Goal: Communication & Community: Answer question/provide support

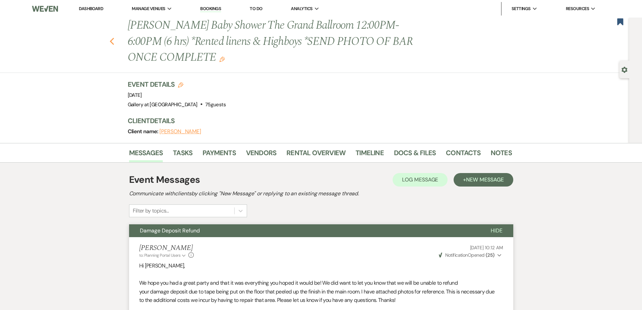
click at [115, 41] on icon "Previous" at bounding box center [111, 41] width 5 height 8
select select "8"
select select "4"
select select "8"
select select "6"
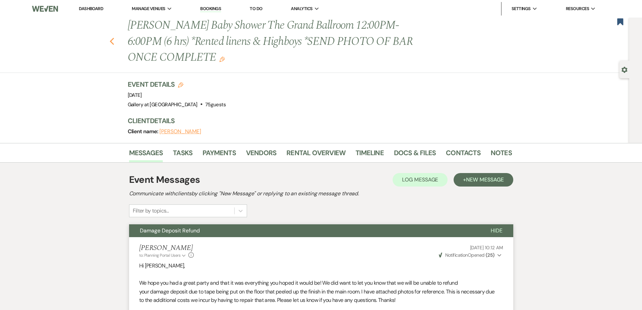
select select "8"
select select "5"
select select "4"
select select "8"
select select "5"
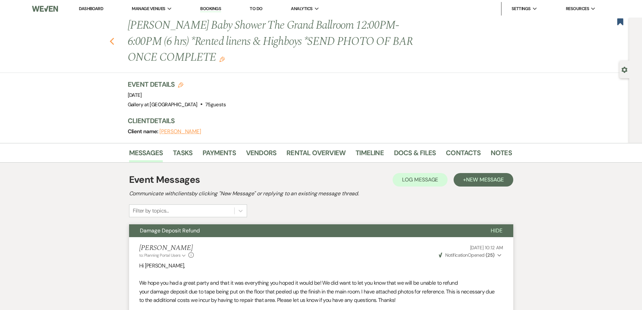
select select "8"
select select "11"
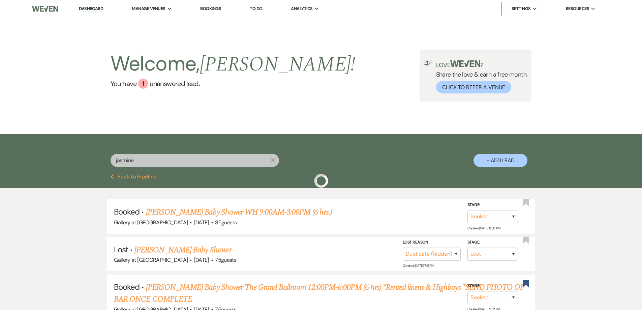
scroll to position [67, 0]
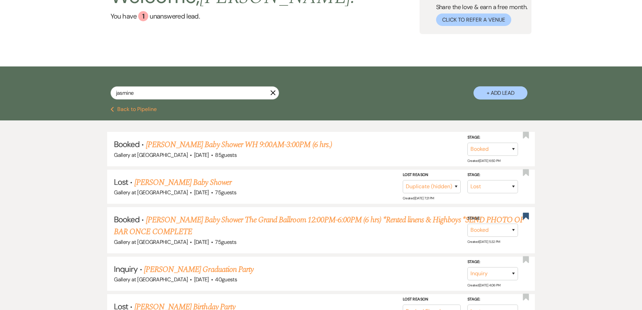
drag, startPoint x: 272, startPoint y: 93, endPoint x: 276, endPoint y: 113, distance: 20.6
click at [273, 93] on icon "X" at bounding box center [272, 92] width 5 height 5
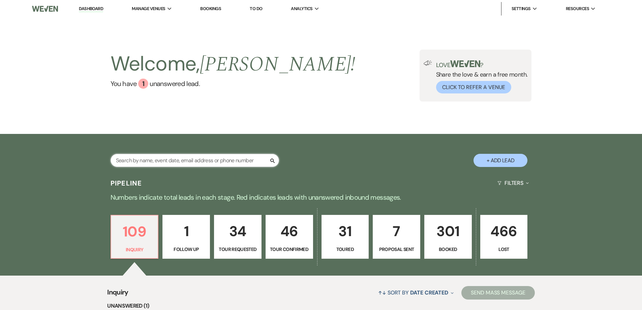
click at [243, 159] on input "text" at bounding box center [194, 160] width 168 height 13
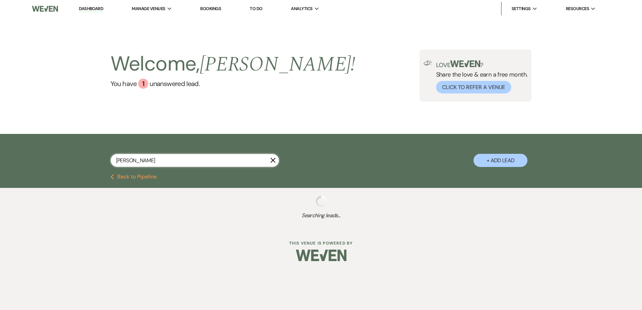
type input "carla morgan"
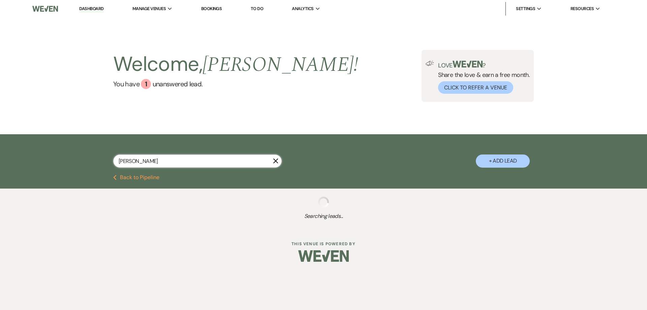
select select "8"
select select "5"
select select "8"
select select "10"
select select "8"
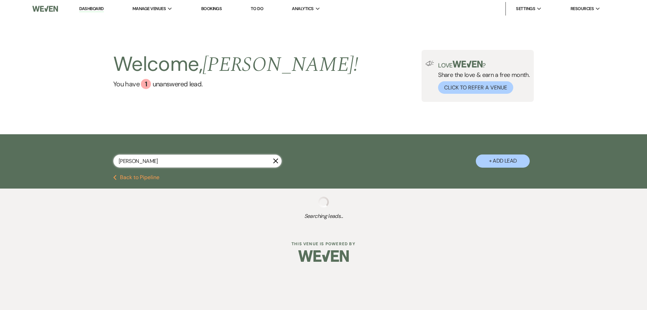
select select "5"
select select "8"
select select "5"
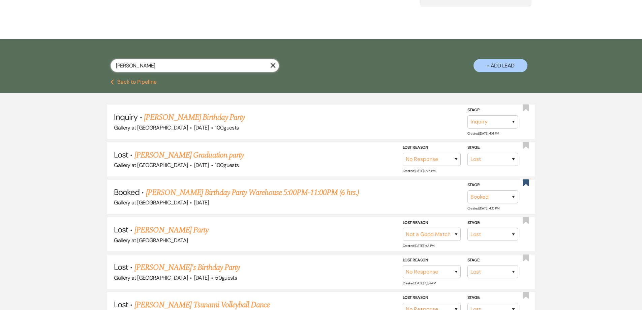
scroll to position [101, 0]
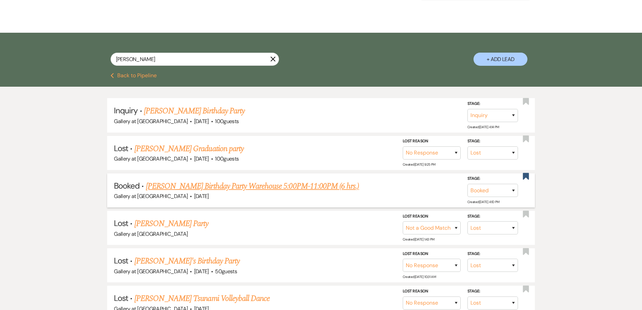
click at [282, 185] on link "Carla Morgan's Birthday Party Warehouse 5:00PM-11:00PM (6 hrs.)" at bounding box center [252, 186] width 213 height 12
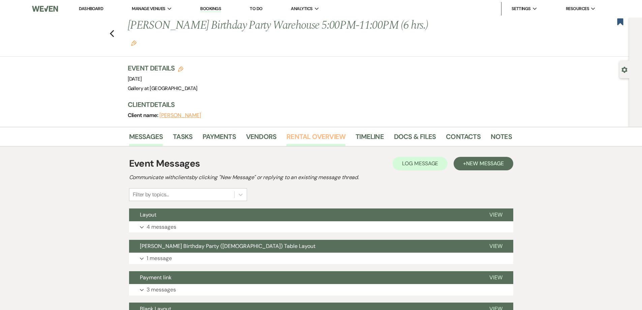
click at [312, 131] on link "Rental Overview" at bounding box center [315, 138] width 59 height 15
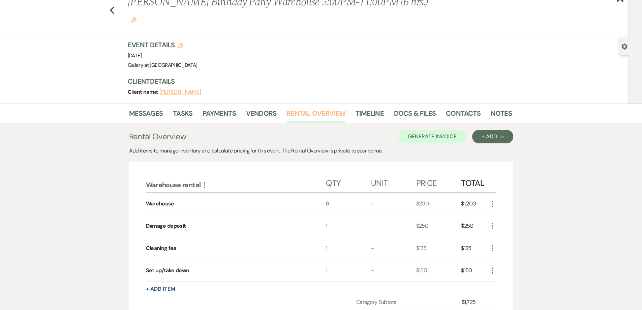
scroll to position [34, 0]
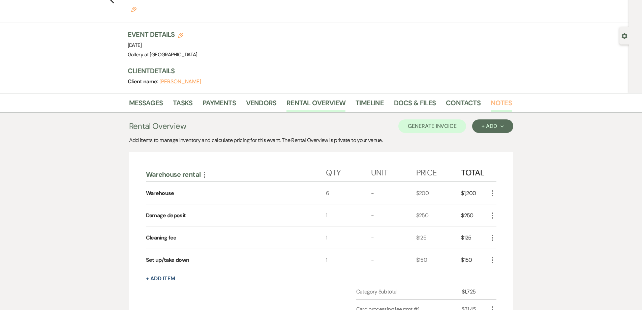
click at [506, 97] on link "Notes" at bounding box center [500, 104] width 21 height 15
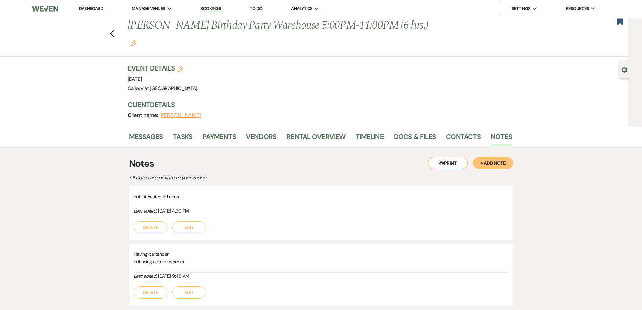
click at [91, 5] on li "Dashboard" at bounding box center [90, 8] width 31 height 13
click at [92, 7] on link "Dashboard" at bounding box center [91, 9] width 24 height 6
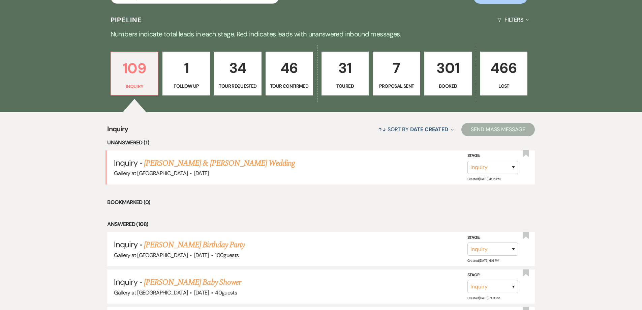
scroll to position [168, 0]
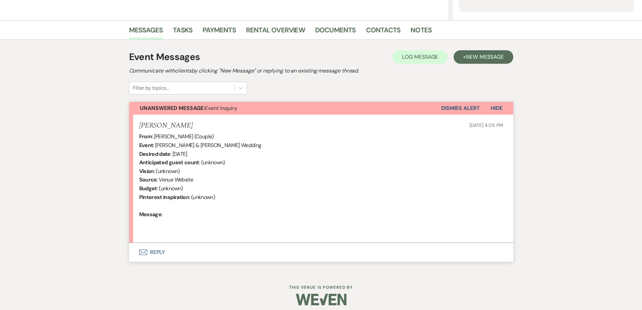
scroll to position [150, 0]
click at [167, 250] on button "Envelope Reply" at bounding box center [321, 251] width 384 height 19
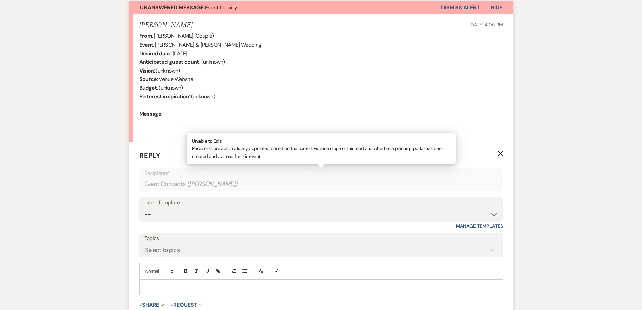
scroll to position [251, 0]
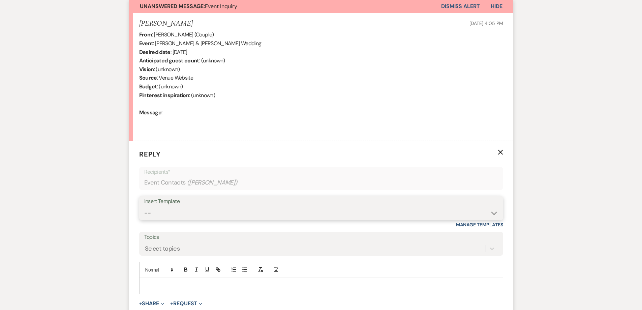
click at [223, 214] on select "-- Initial Inquiry Response-DATE IS AVAILABLE Initial Inquiry Response-DATE NOT…" at bounding box center [321, 212] width 354 height 13
select select "2560"
click at [144, 206] on select "-- Initial Inquiry Response-DATE IS AVAILABLE Initial Inquiry Response-DATE NOT…" at bounding box center [321, 212] width 354 height 13
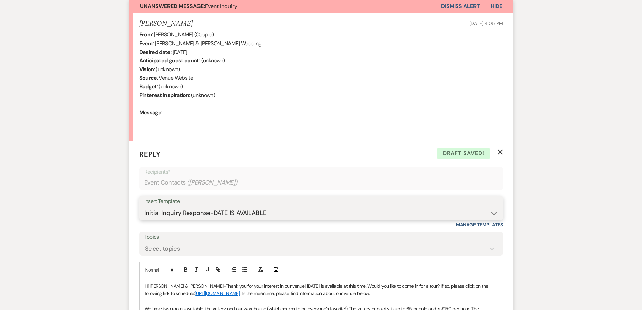
scroll to position [318, 0]
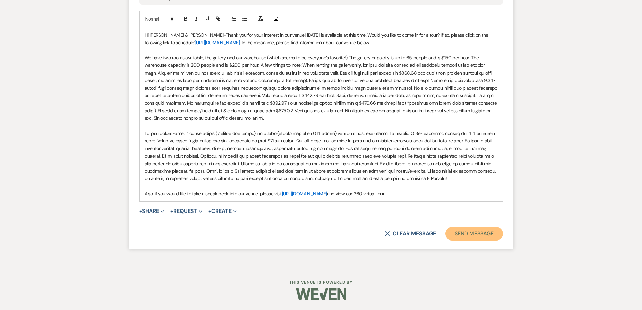
click at [470, 235] on button "Send Message" at bounding box center [474, 233] width 58 height 13
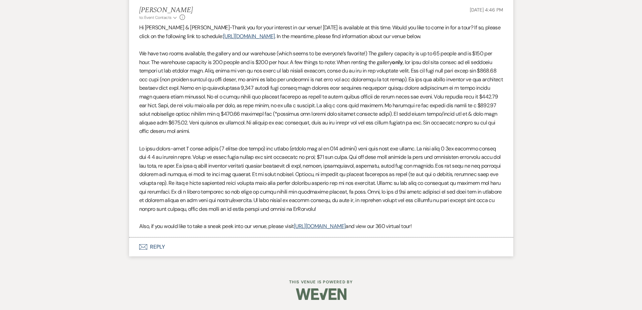
scroll to position [392, 0]
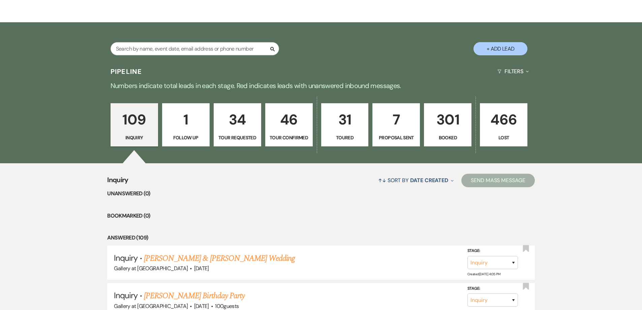
scroll to position [67, 0]
